Goal: Find specific page/section: Find specific page/section

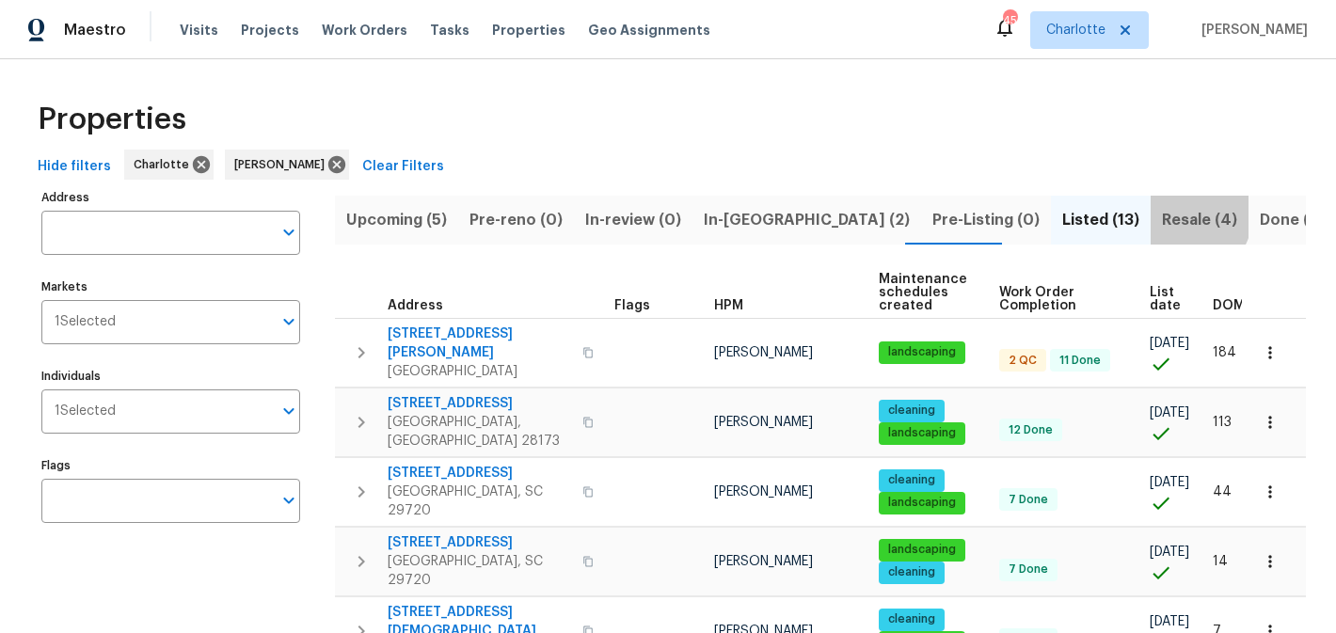
click at [1162, 216] on span "Resale (4)" at bounding box center [1199, 220] width 75 height 26
